Goal: Transaction & Acquisition: Purchase product/service

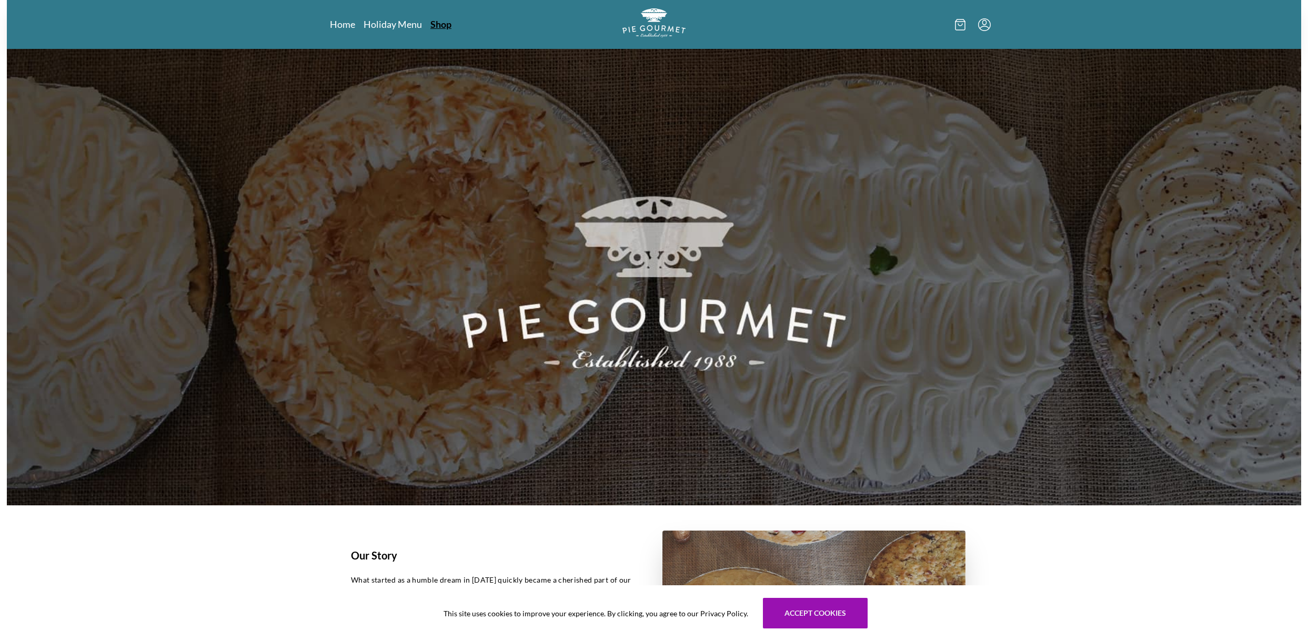
click at [445, 25] on link "Shop" at bounding box center [440, 24] width 21 height 13
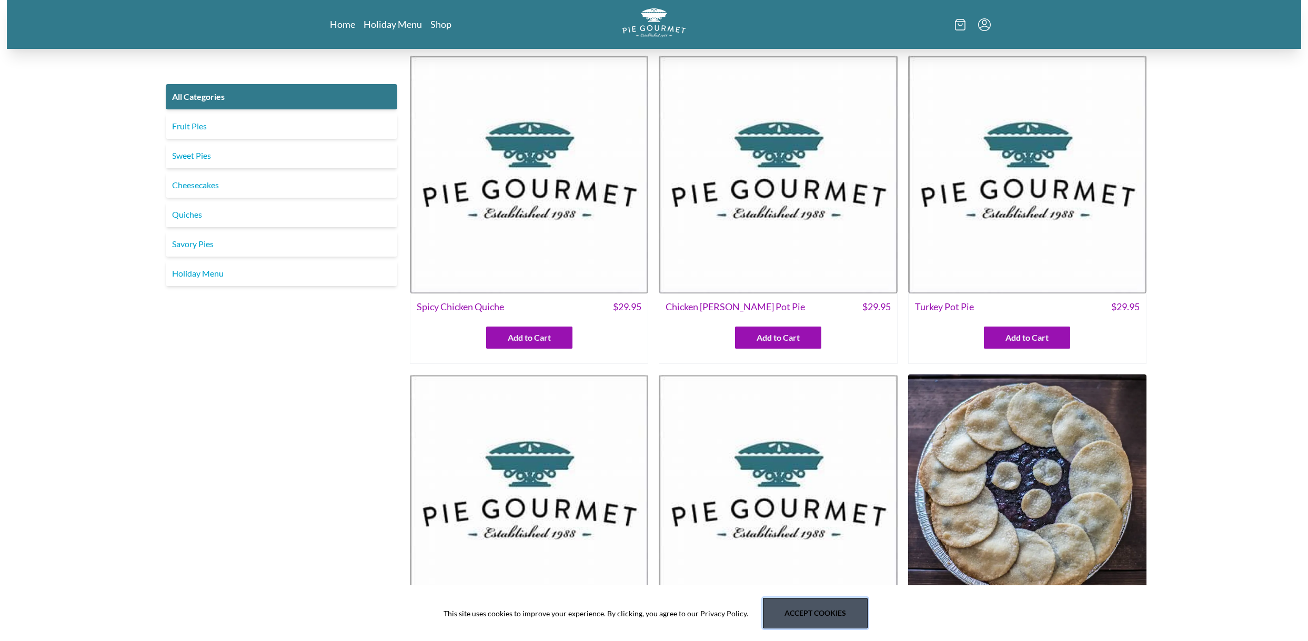
click at [830, 612] on button "Accept cookies" at bounding box center [815, 613] width 105 height 31
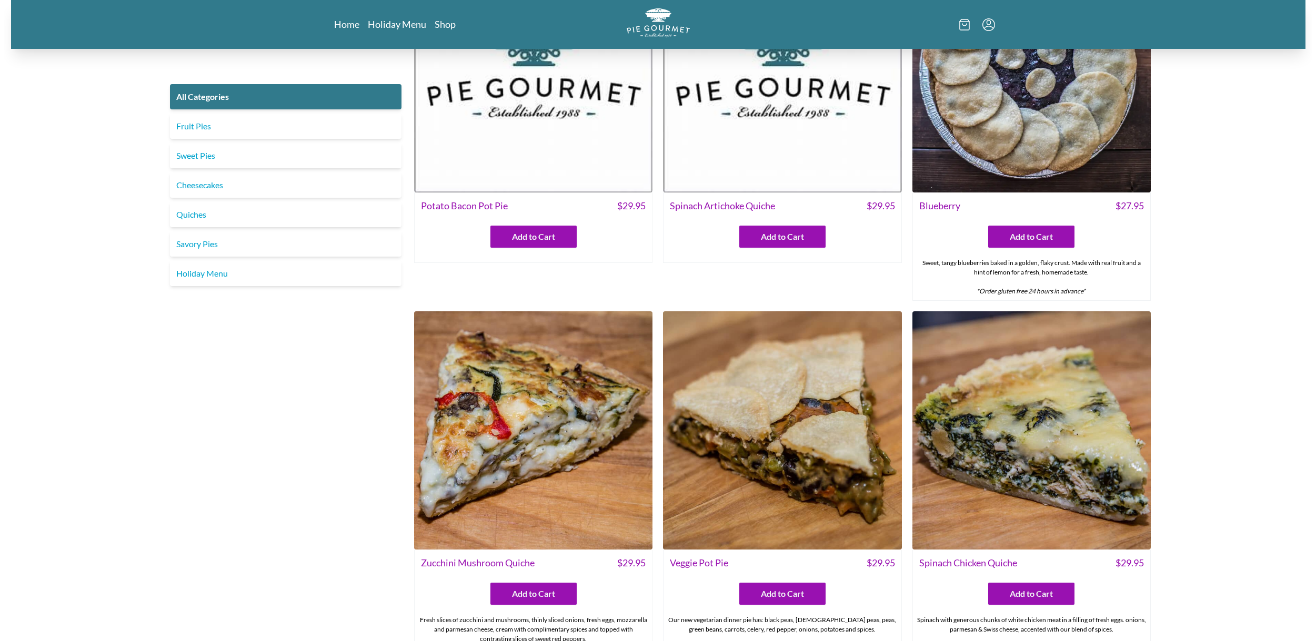
scroll to position [474, 0]
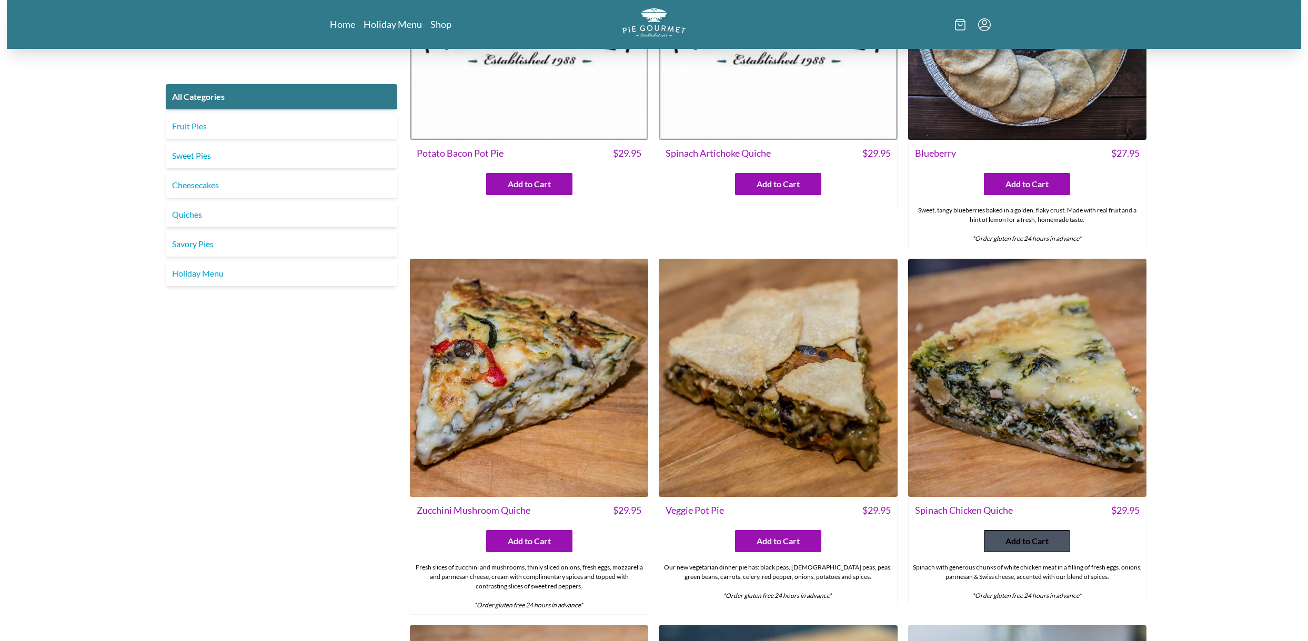
click at [1043, 536] on span "Add to Cart" at bounding box center [1026, 541] width 43 height 13
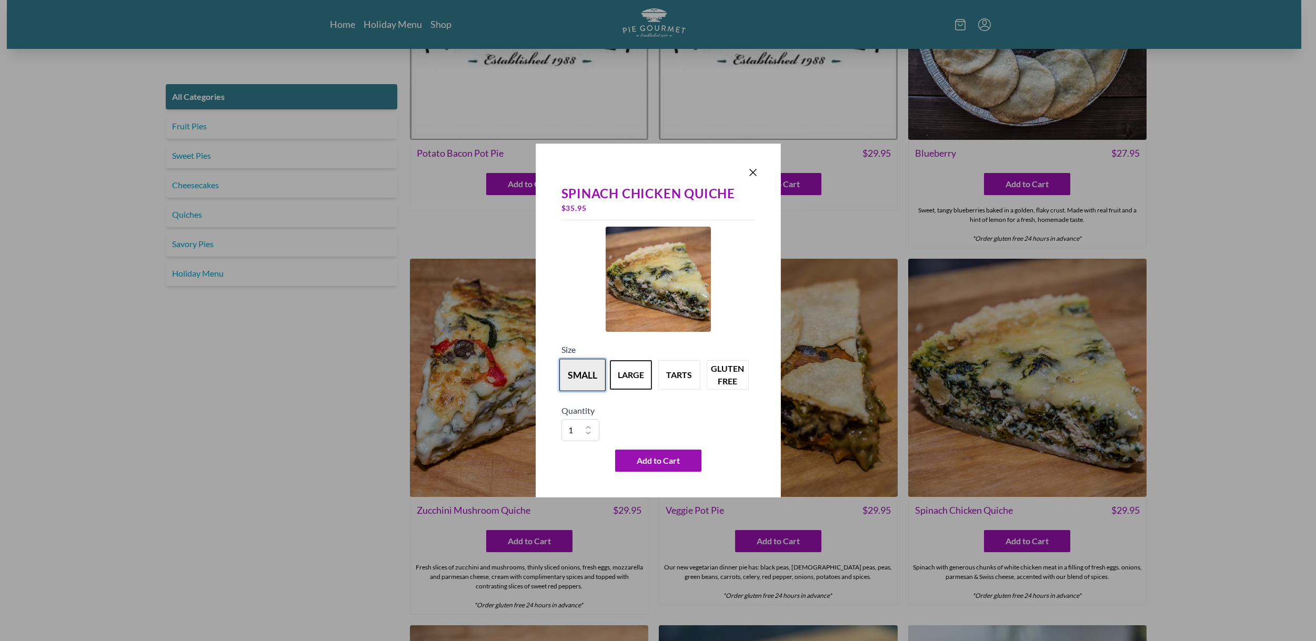
click at [579, 382] on button "small" at bounding box center [582, 375] width 46 height 33
click at [589, 426] on select "1 2 3 4 5 6 7 8 9 10" at bounding box center [580, 430] width 38 height 22
select select "3"
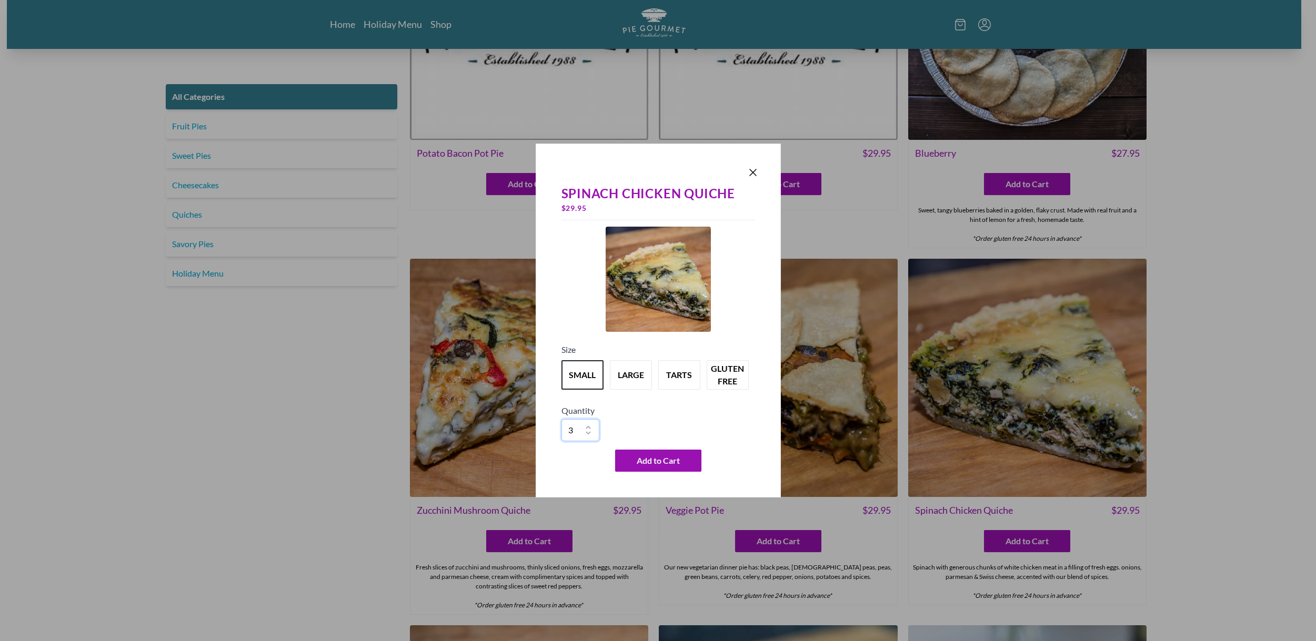
click at [561, 419] on select "1 2 3 4 5 6 7 8 9 10" at bounding box center [580, 430] width 38 height 22
click at [660, 458] on span "Add to Cart" at bounding box center [658, 461] width 43 height 13
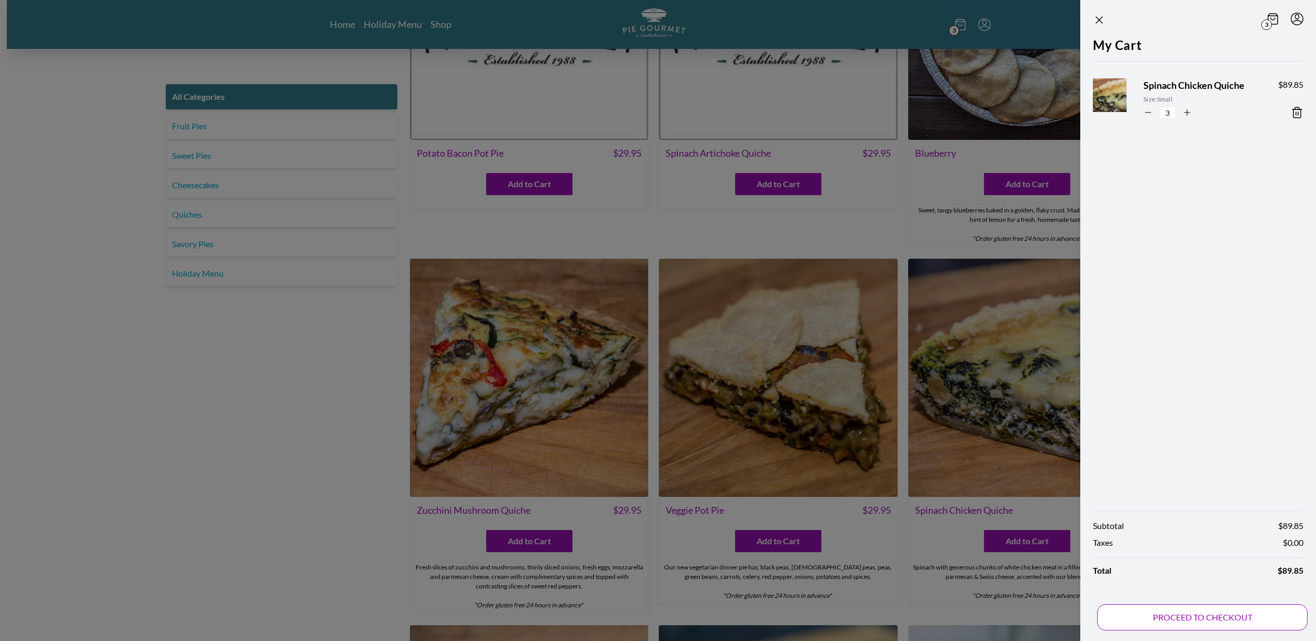
click at [1218, 613] on button "PROCEED TO CHECKOUT" at bounding box center [1202, 618] width 210 height 26
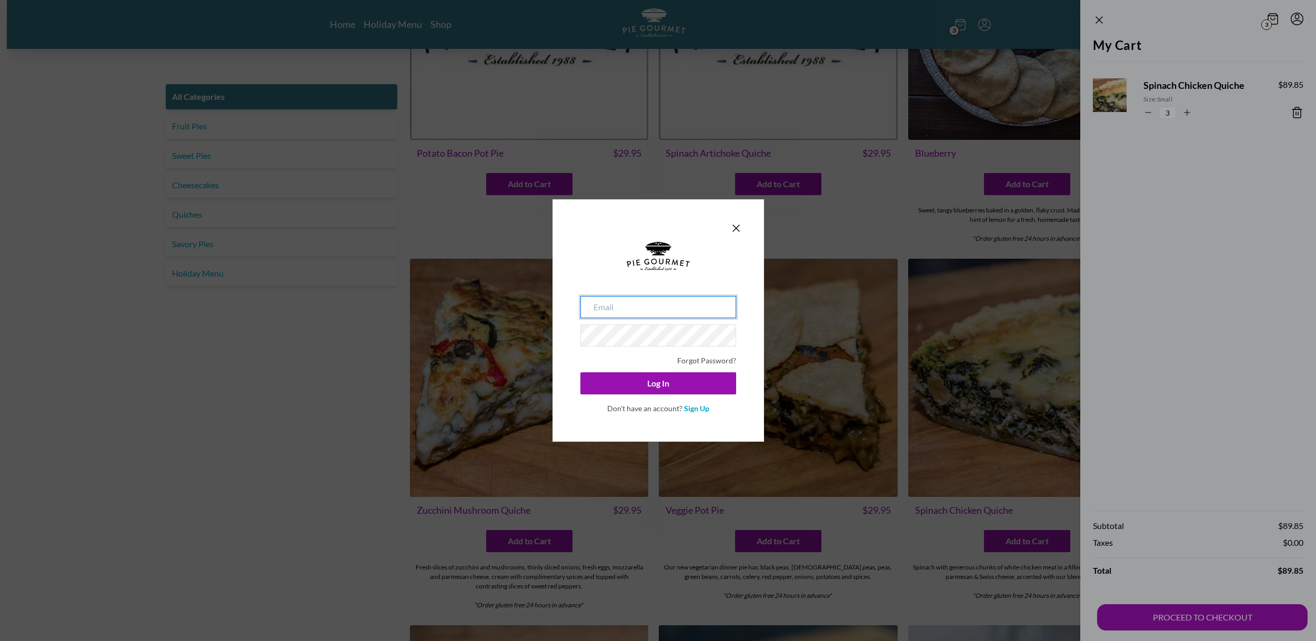
click at [628, 306] on input "email" at bounding box center [658, 307] width 156 height 22
type input "[EMAIL_ADDRESS][DOMAIN_NAME]"
click at [641, 389] on button "Log In" at bounding box center [658, 384] width 156 height 22
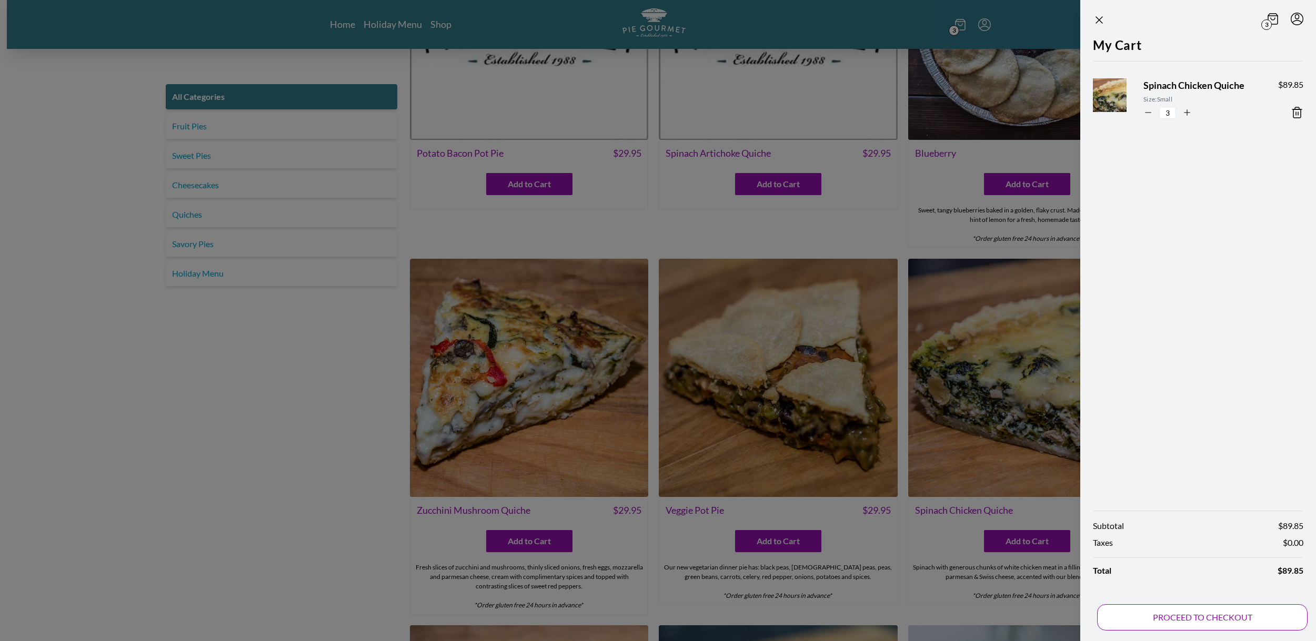
click at [1176, 617] on button "PROCEED TO CHECKOUT" at bounding box center [1202, 618] width 210 height 26
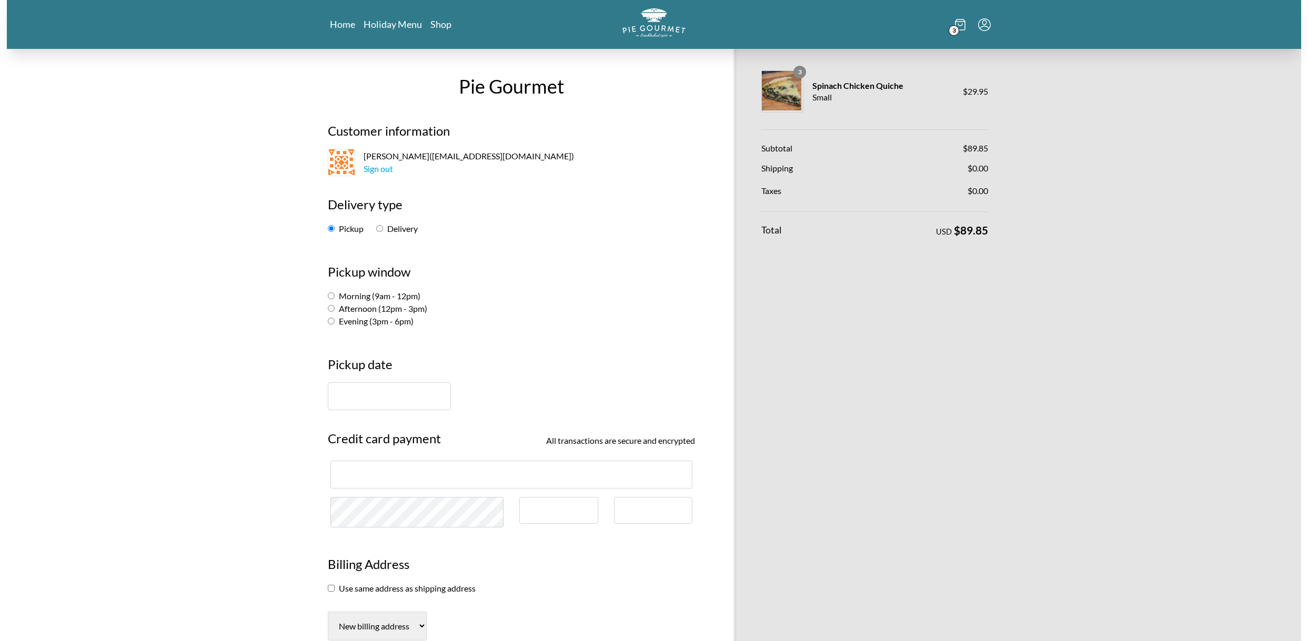
click at [334, 308] on input "Afternoon (12pm - 3pm)" at bounding box center [331, 308] width 7 height 7
radio input "true"
click at [375, 397] on input "text" at bounding box center [389, 397] width 123 height 28
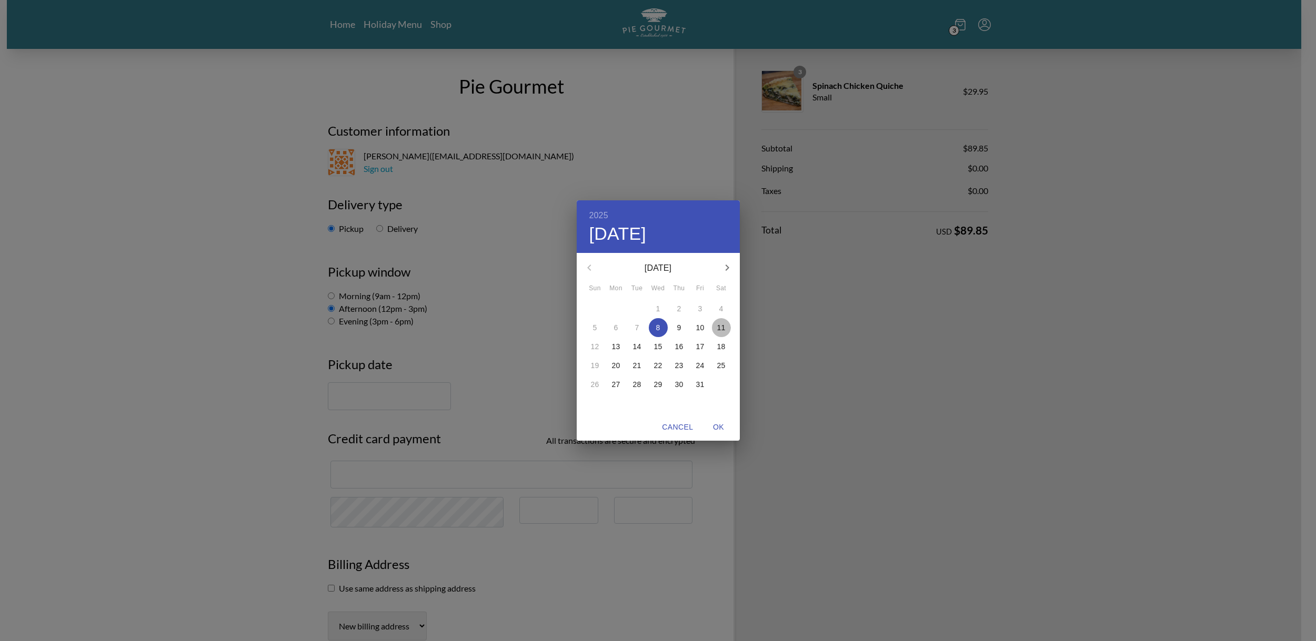
click at [719, 324] on p "11" at bounding box center [721, 328] width 8 height 11
click at [716, 425] on span "OK" at bounding box center [718, 427] width 25 height 13
type input "[DATE]"
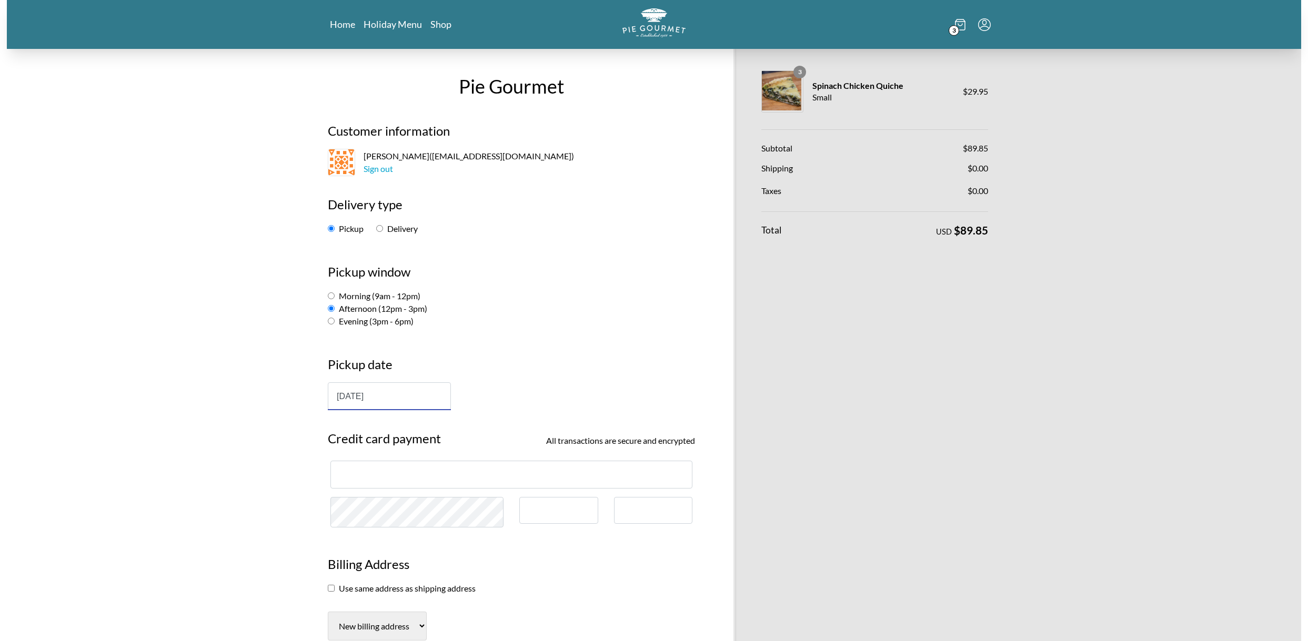
click at [435, 480] on div at bounding box center [511, 475] width 362 height 28
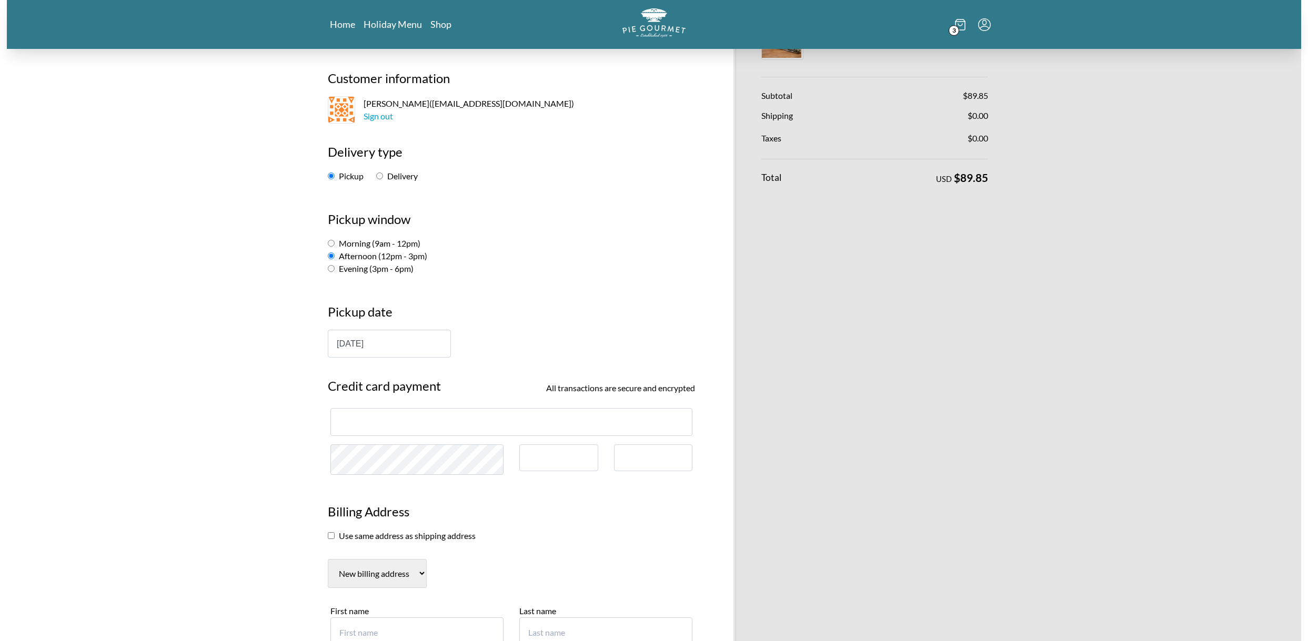
scroll to position [105, 0]
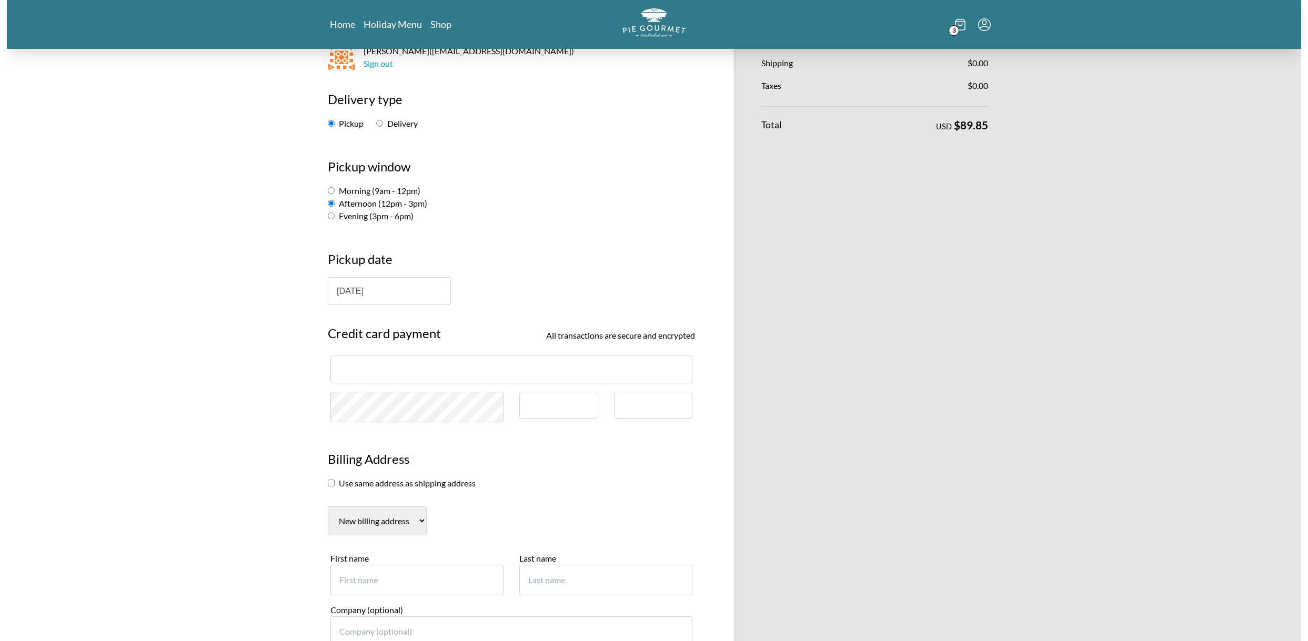
click at [332, 485] on input "checkbox" at bounding box center [331, 483] width 7 height 7
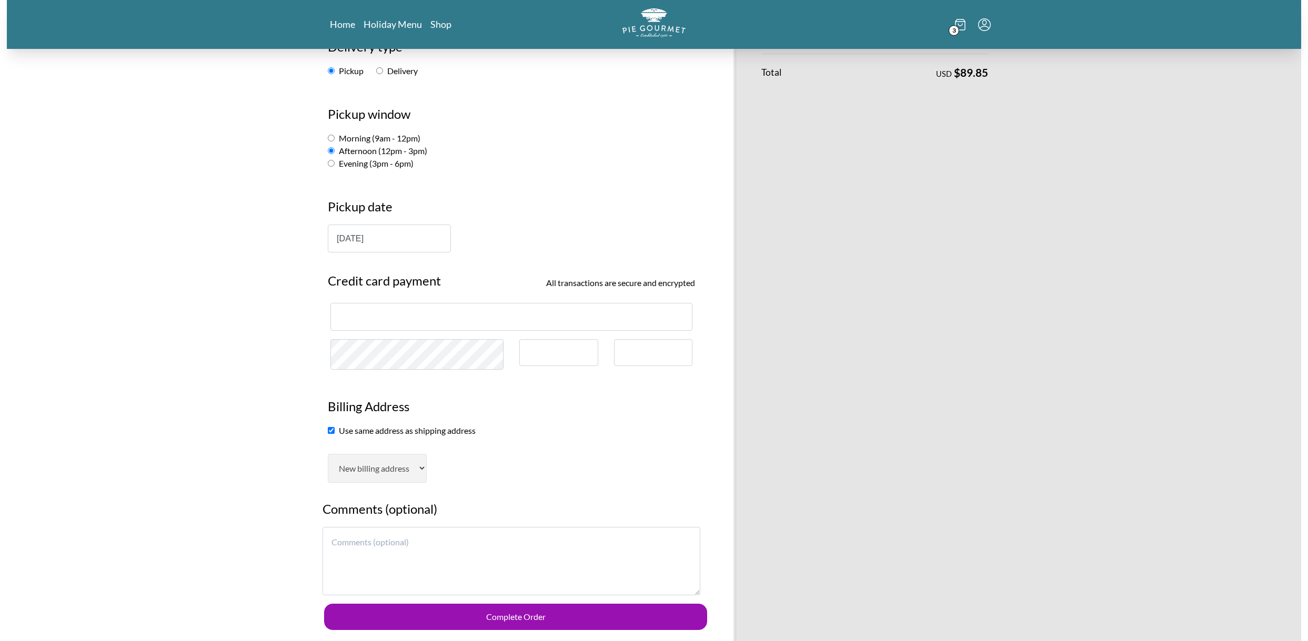
click at [330, 430] on input "checkbox" at bounding box center [331, 430] width 7 height 7
checkbox input "false"
select select "AL"
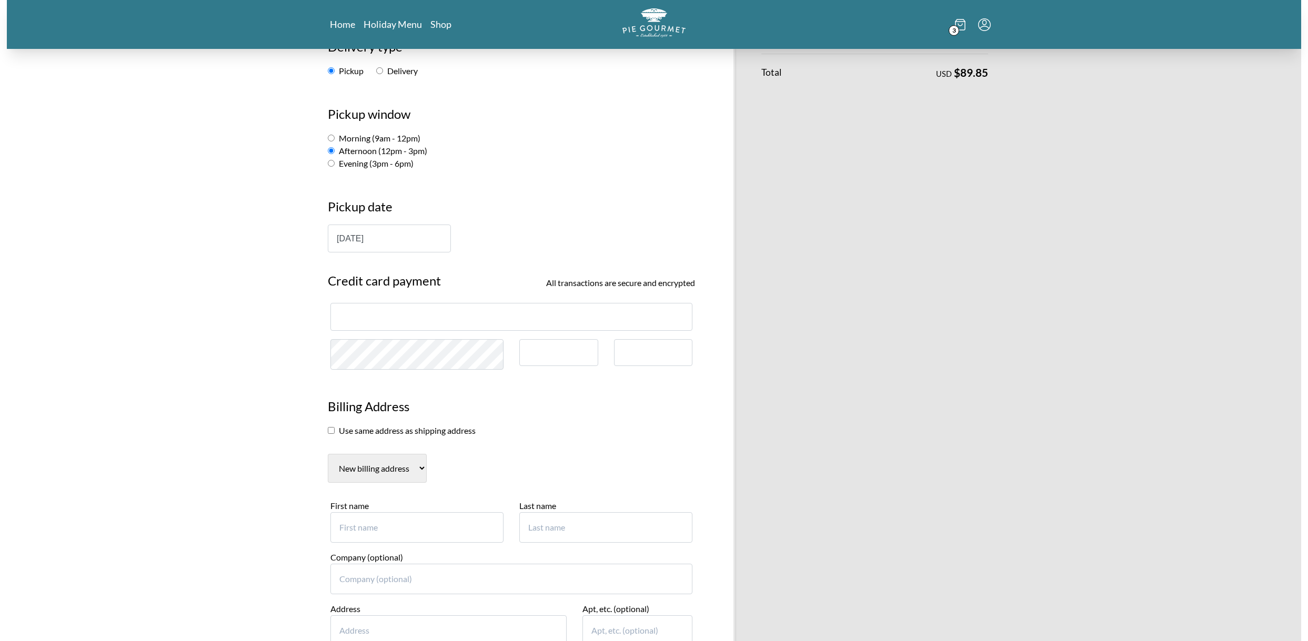
click at [375, 528] on input "First name" at bounding box center [416, 527] width 173 height 31
type input "[PERSON_NAME]"
type input "2"
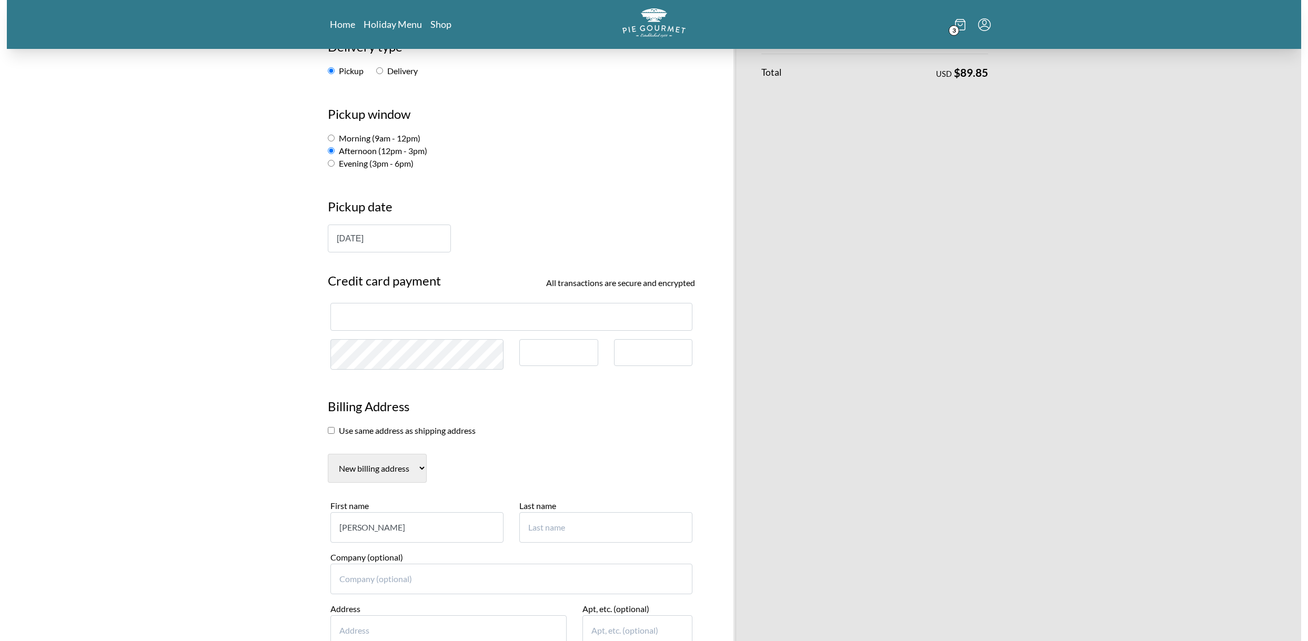
type input "[PERSON_NAME]"
click at [456, 526] on input "[PERSON_NAME]" at bounding box center [416, 527] width 173 height 31
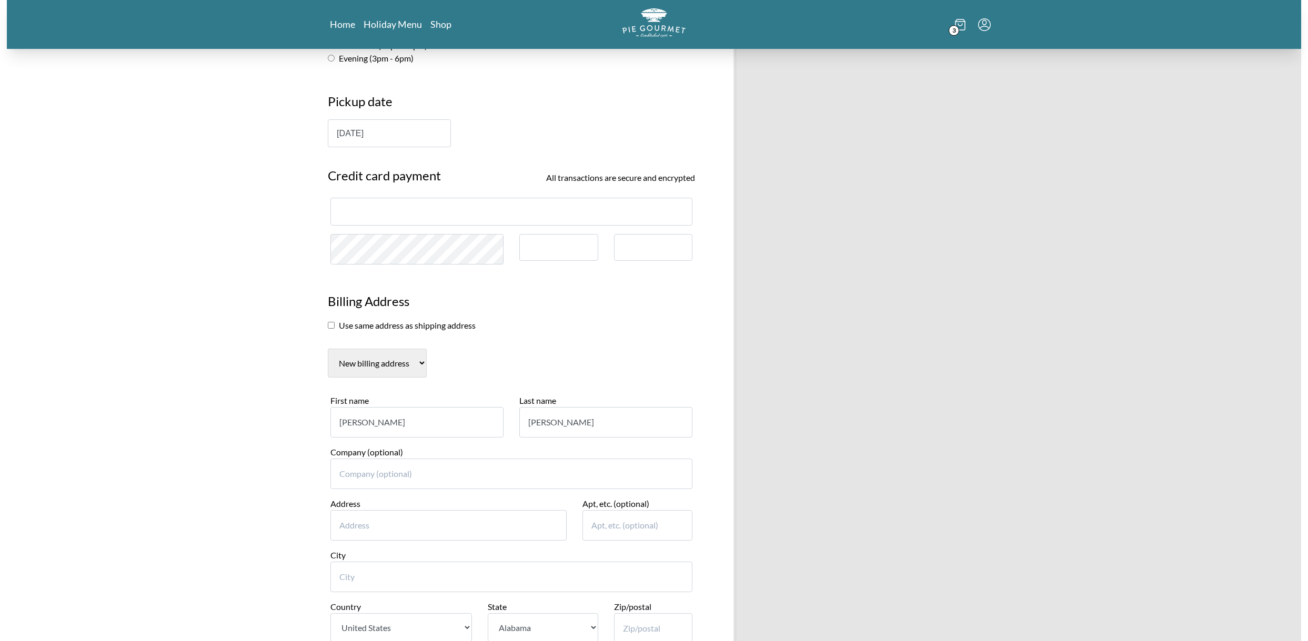
scroll to position [316, 0]
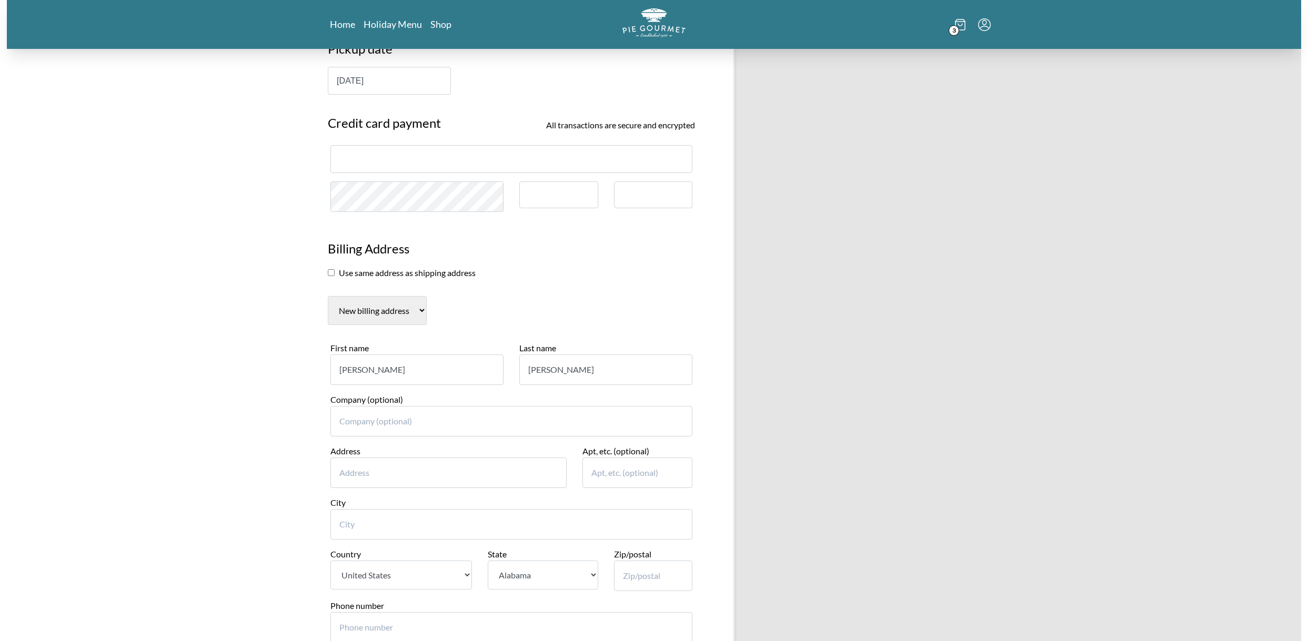
type input "[PERSON_NAME]"
click at [374, 479] on input "Address" at bounding box center [448, 473] width 236 height 31
type input "[STREET_ADDRESS][PERSON_NAME]"
type input "Ashburn"
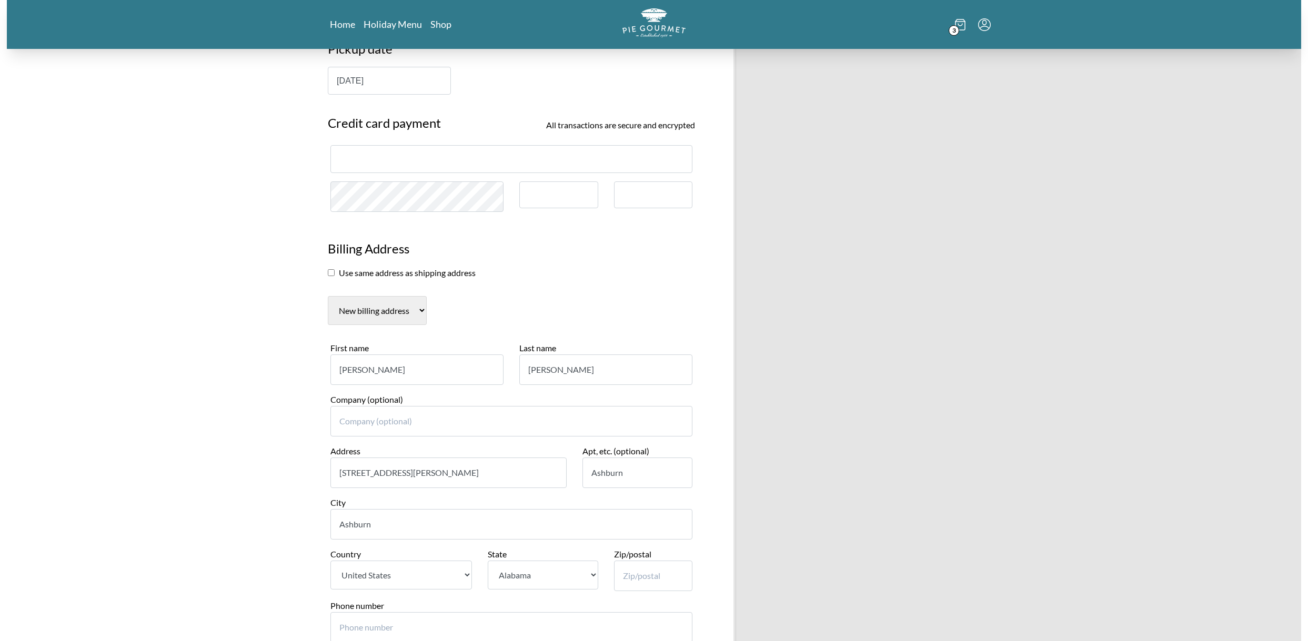
select select "VA"
type input "20147"
type input "5714367617"
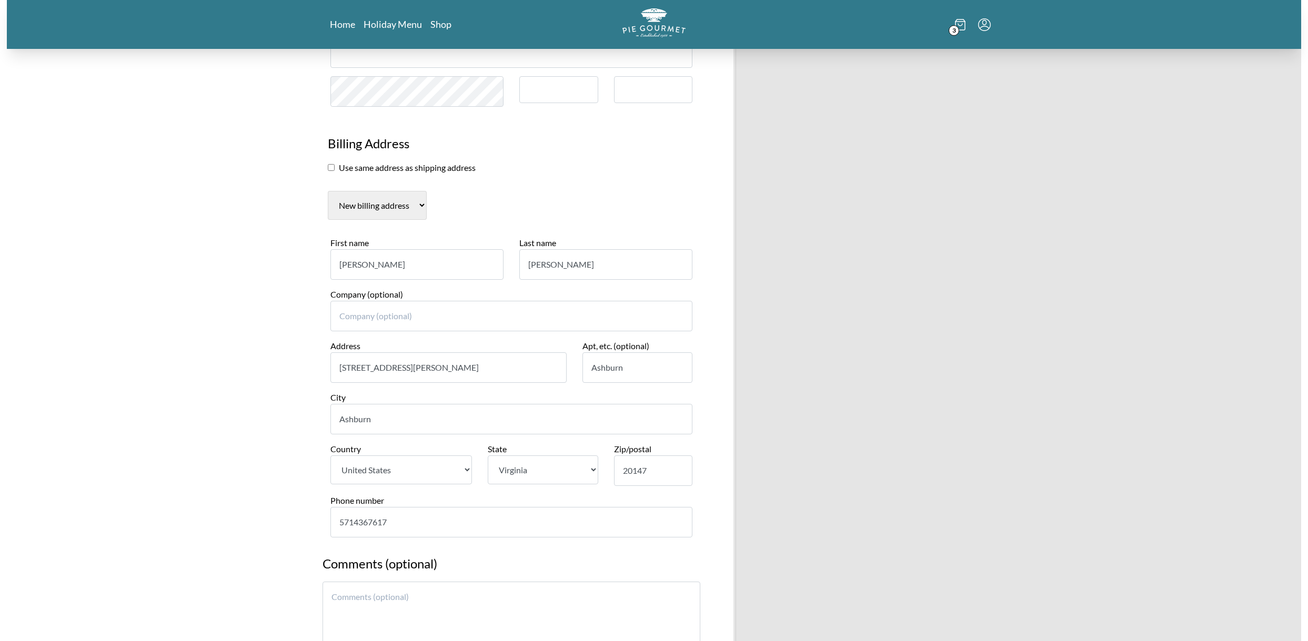
scroll to position [579, 0]
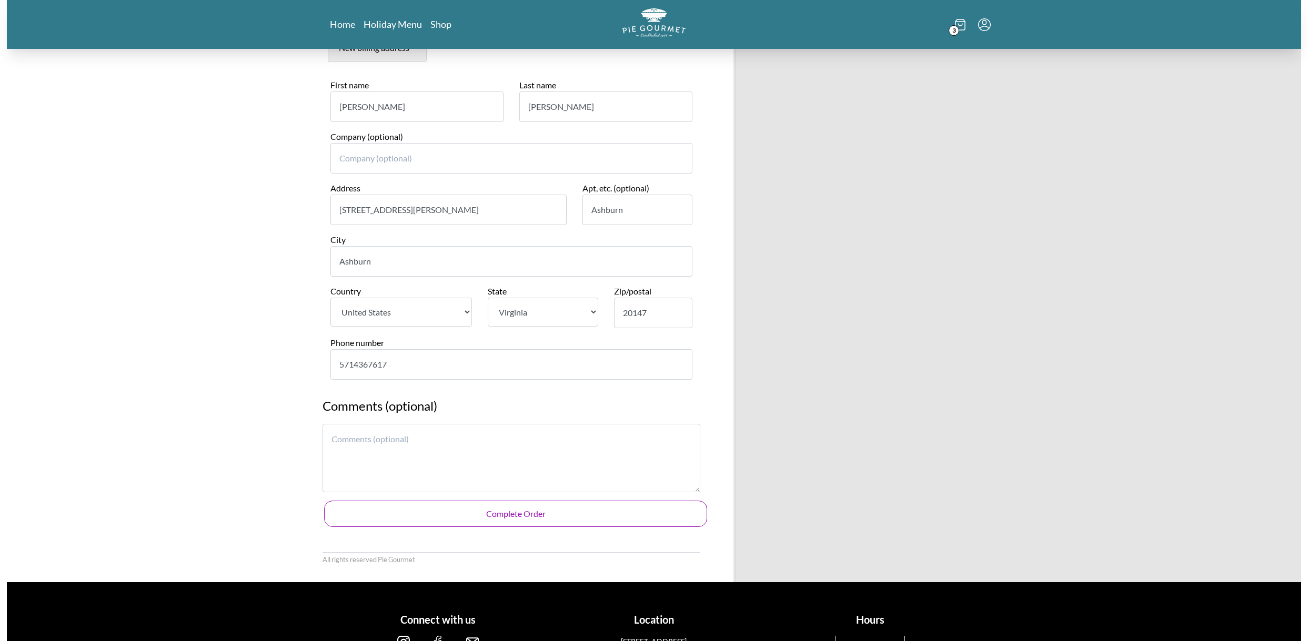
click at [560, 511] on button "Complete Order" at bounding box center [515, 514] width 383 height 26
